Goal: Information Seeking & Learning: Learn about a topic

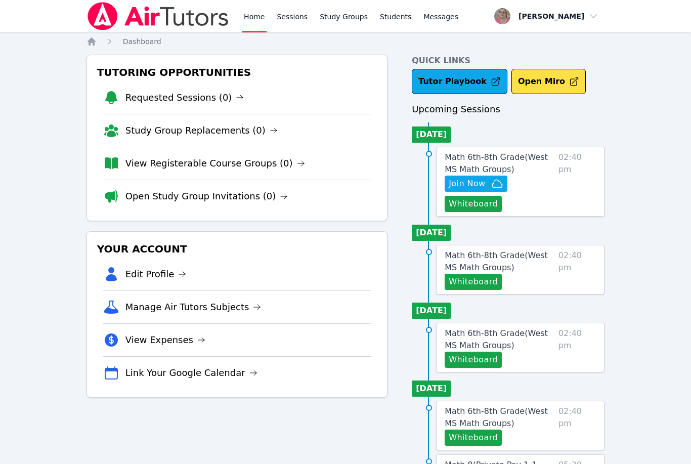
click at [20, 115] on div "Home Sessions Study Groups Students Messages Open user menu [PERSON_NAME] Open …" at bounding box center [345, 464] width 691 height 929
click at [30, 207] on div "Home Sessions Study Groups Students Messages Open user menu [PERSON_NAME] Open …" at bounding box center [345, 464] width 691 height 929
click at [457, 153] on span "Math 6th-8th Grade ( [GEOGRAPHIC_DATA] Math Groups )" at bounding box center [495, 163] width 103 height 22
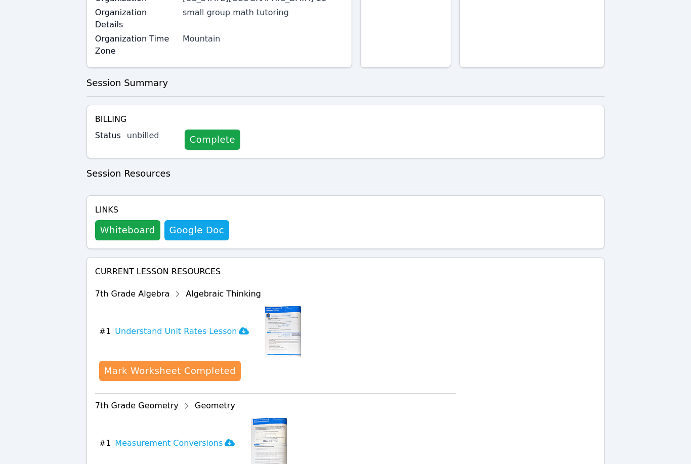
scroll to position [984, 0]
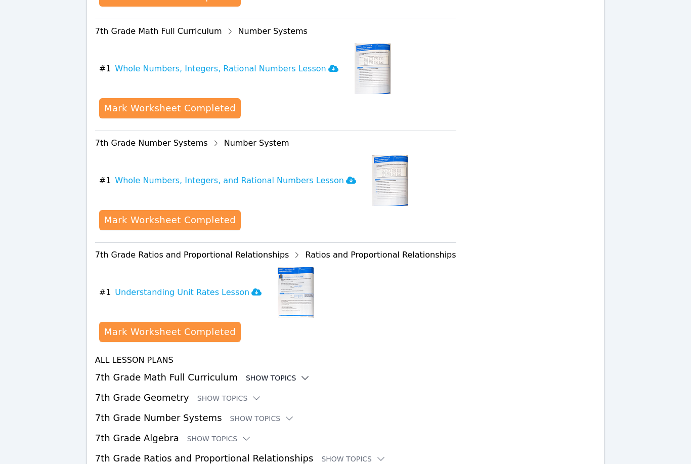
click at [248, 373] on div "Show Topics" at bounding box center [278, 378] width 65 height 10
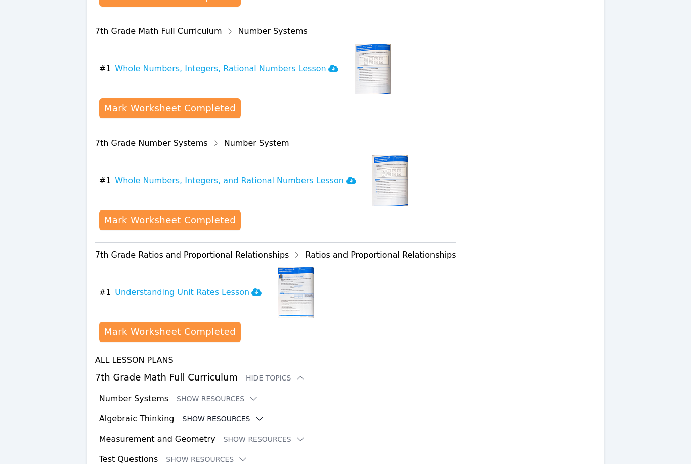
click at [216, 414] on button "Show Resources" at bounding box center [223, 419] width 82 height 10
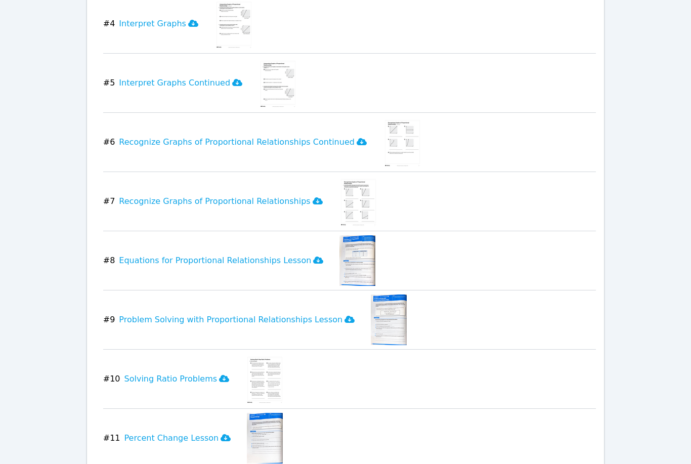
scroll to position [1636, 0]
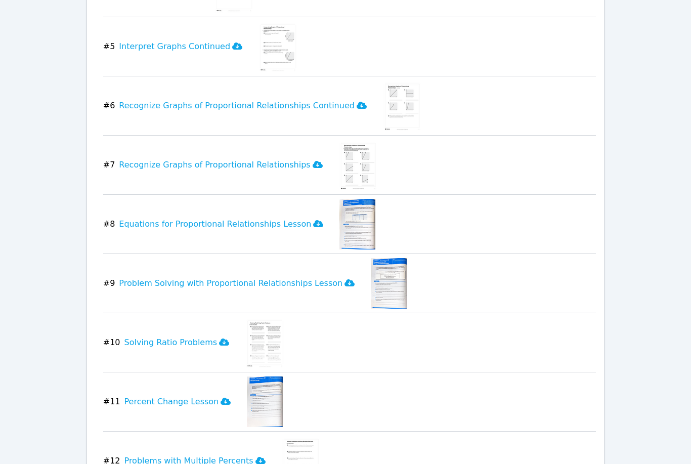
drag, startPoint x: 693, startPoint y: 161, endPoint x: 678, endPoint y: 251, distance: 91.2
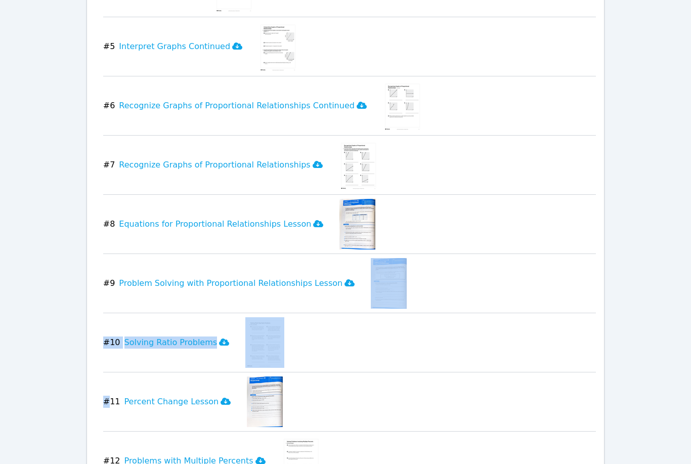
drag, startPoint x: 678, startPoint y: 251, endPoint x: 677, endPoint y: 266, distance: 14.7
click at [219, 338] on icon at bounding box center [224, 342] width 10 height 8
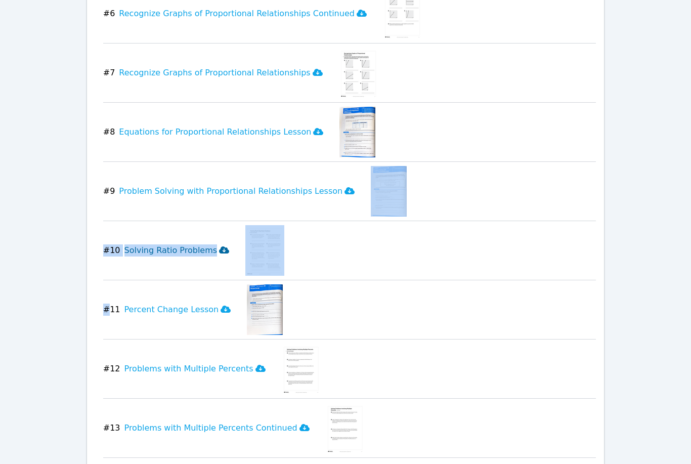
scroll to position [1735, 0]
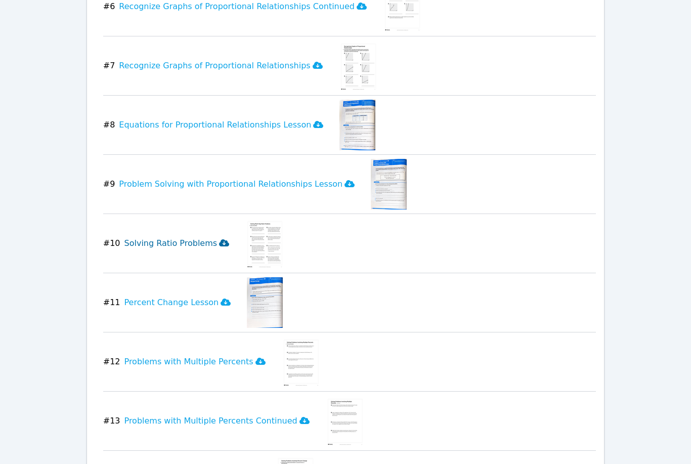
click at [138, 60] on h3 "Recognize Graphs of Proportional Relationships" at bounding box center [220, 66] width 203 height 12
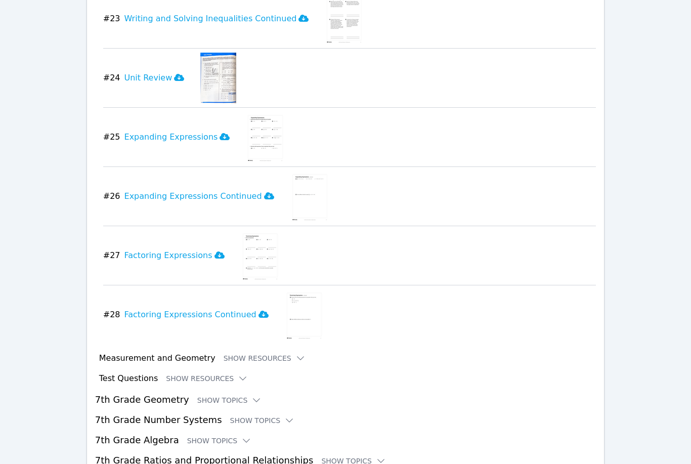
scroll to position [2730, 0]
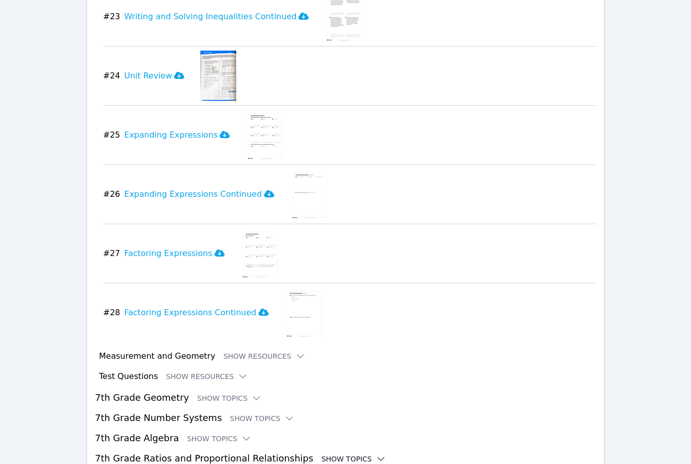
click at [333, 453] on div "Show Topics" at bounding box center [353, 458] width 65 height 10
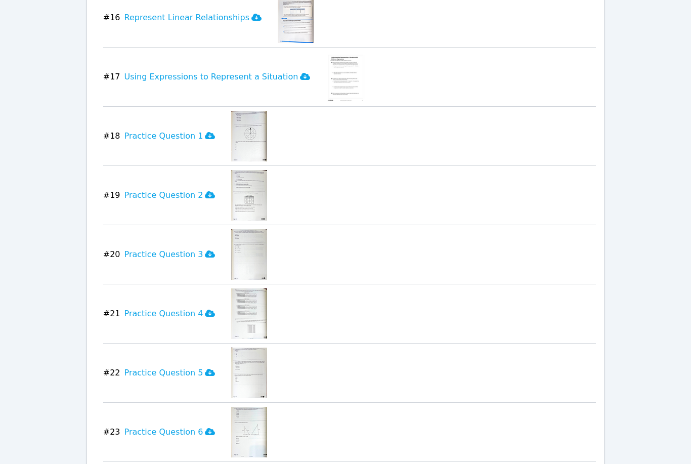
scroll to position [4134, 0]
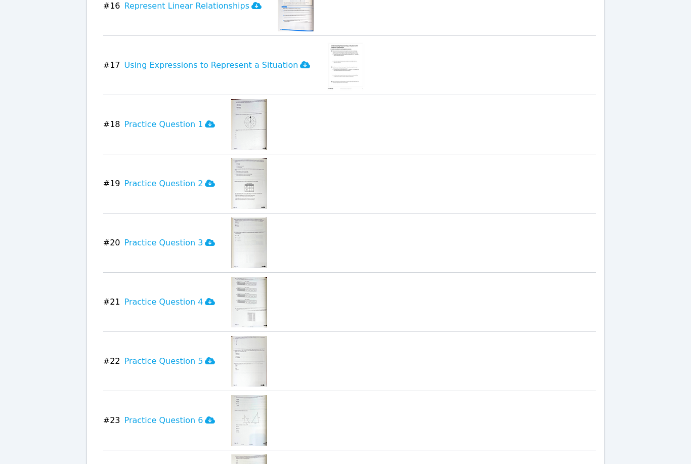
click at [231, 99] on img at bounding box center [249, 124] width 36 height 51
click at [205, 120] on icon at bounding box center [210, 123] width 10 height 7
click at [205, 179] on icon at bounding box center [210, 182] width 10 height 7
click at [205, 239] on icon at bounding box center [210, 242] width 10 height 7
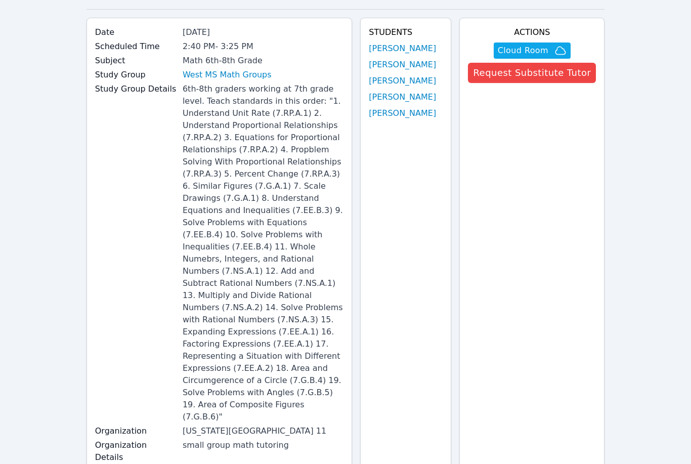
scroll to position [0, 0]
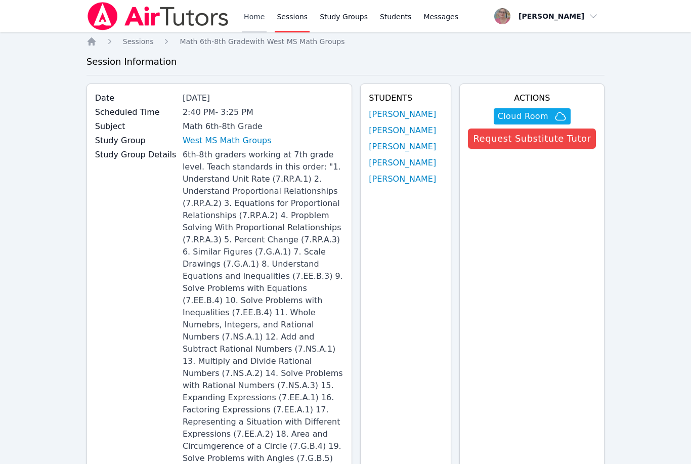
click at [254, 20] on link "Home" at bounding box center [254, 16] width 25 height 32
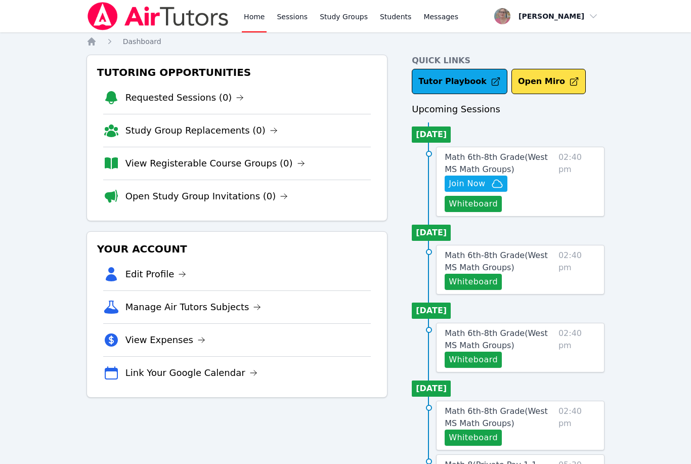
click at [34, 137] on div "Home Sessions Study Groups Students Messages Open user menu [PERSON_NAME] Open …" at bounding box center [345, 464] width 691 height 929
